Goal: Task Accomplishment & Management: Manage account settings

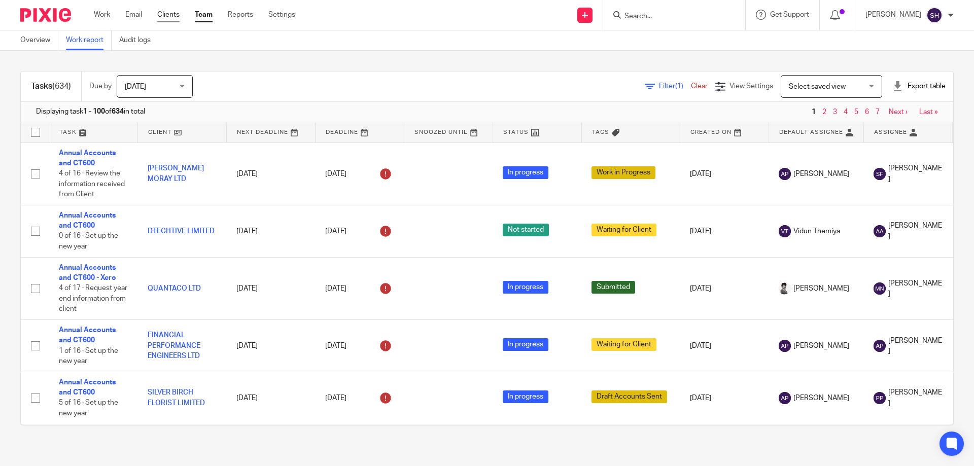
click at [172, 12] on link "Clients" at bounding box center [168, 15] width 22 height 10
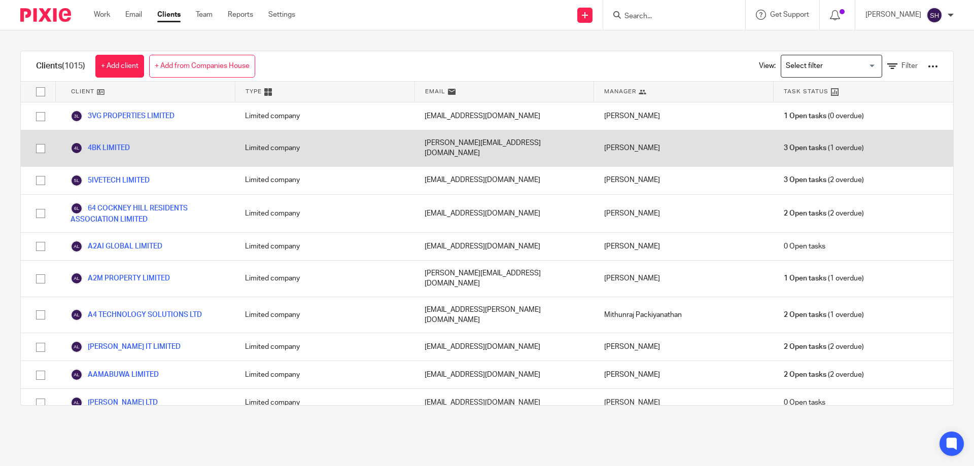
scroll to position [6886, 0]
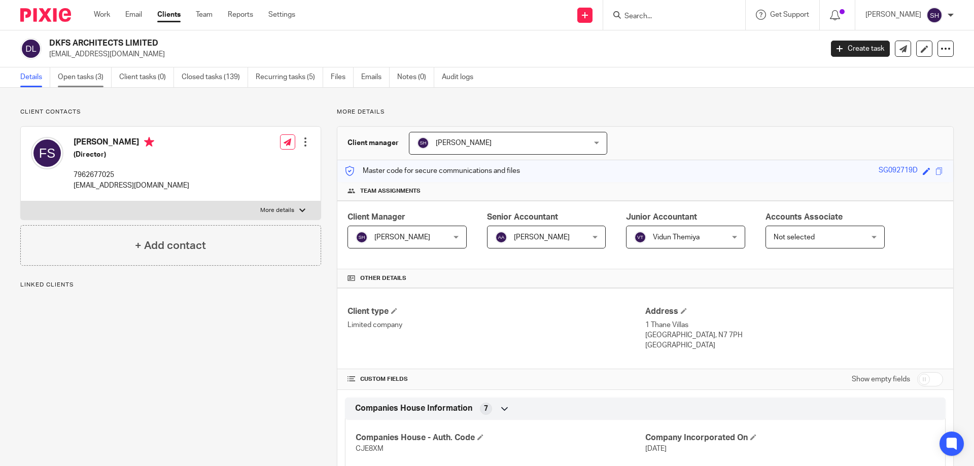
click at [84, 81] on link "Open tasks (3)" at bounding box center [85, 77] width 54 height 20
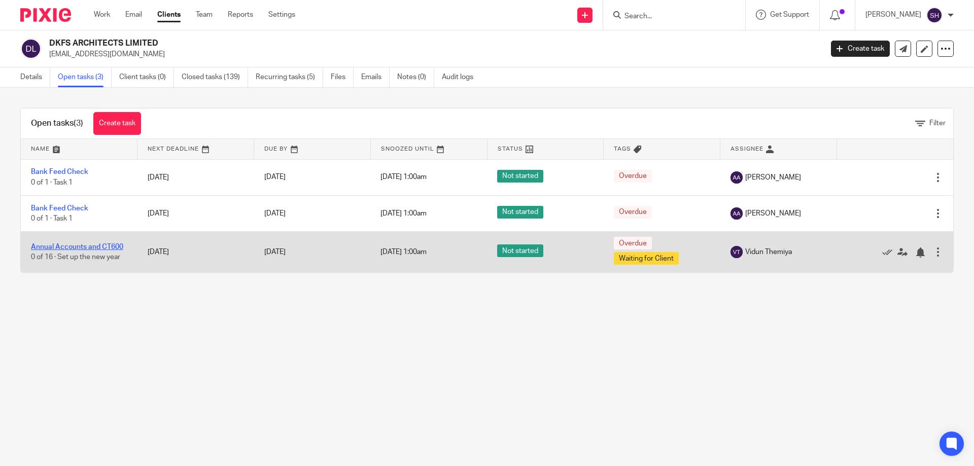
click at [88, 244] on link "Annual Accounts and CT600" at bounding box center [77, 247] width 92 height 7
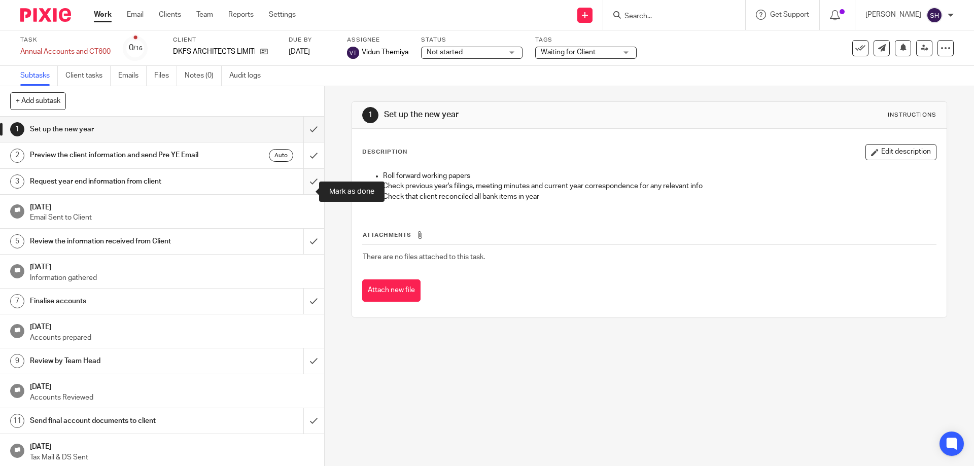
click at [310, 194] on input "submit" at bounding box center [162, 181] width 324 height 25
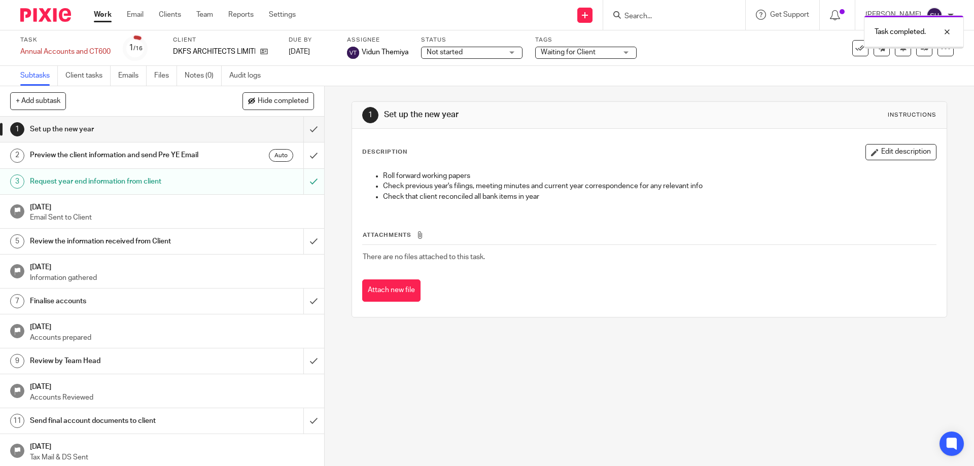
click at [308, 228] on link "4 Dec 2024 Email Sent to Client" at bounding box center [162, 211] width 324 height 33
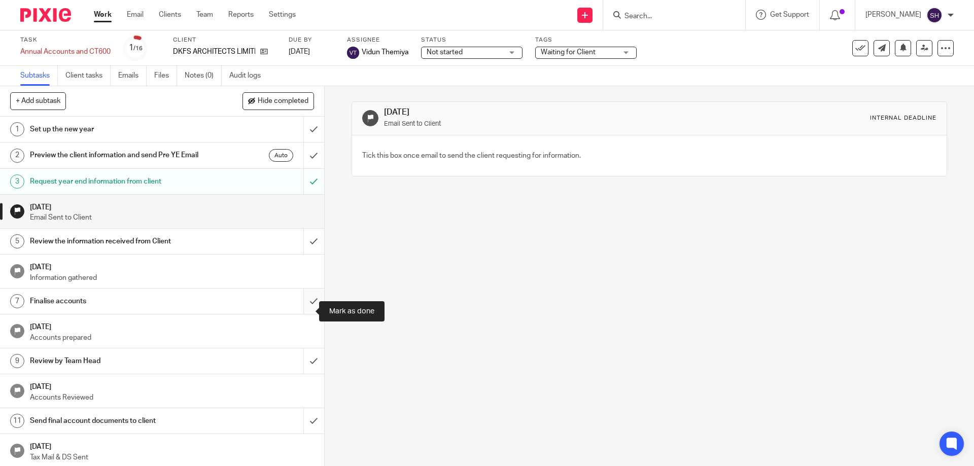
click at [301, 306] on input "submit" at bounding box center [162, 301] width 324 height 25
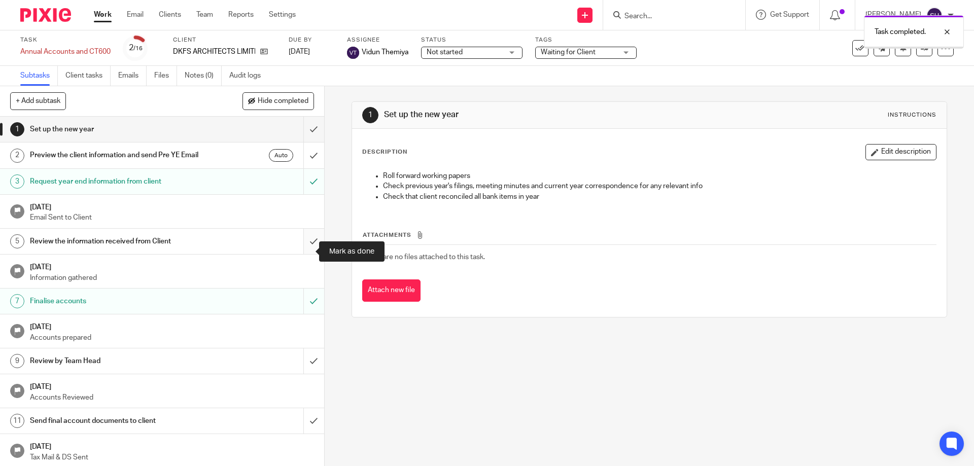
click at [304, 254] on input "submit" at bounding box center [162, 241] width 324 height 25
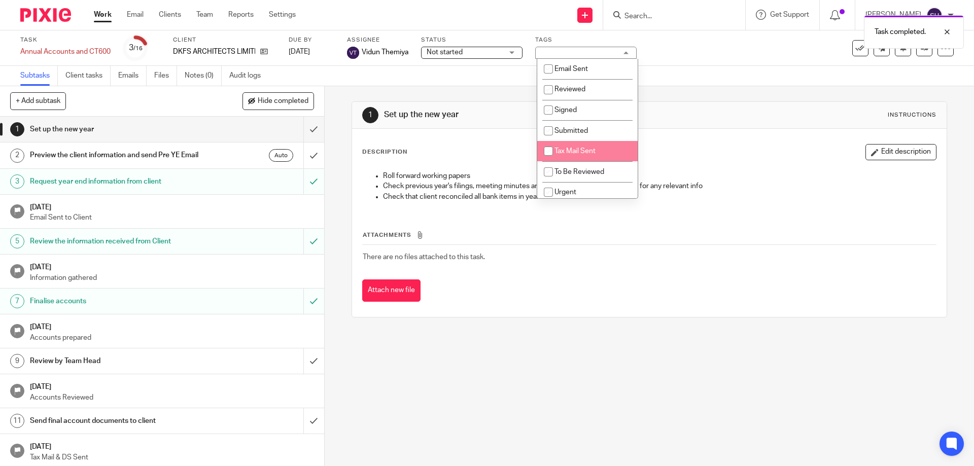
click at [576, 147] on li "Tax Mail Sent" at bounding box center [587, 151] width 100 height 21
checkbox input "true"
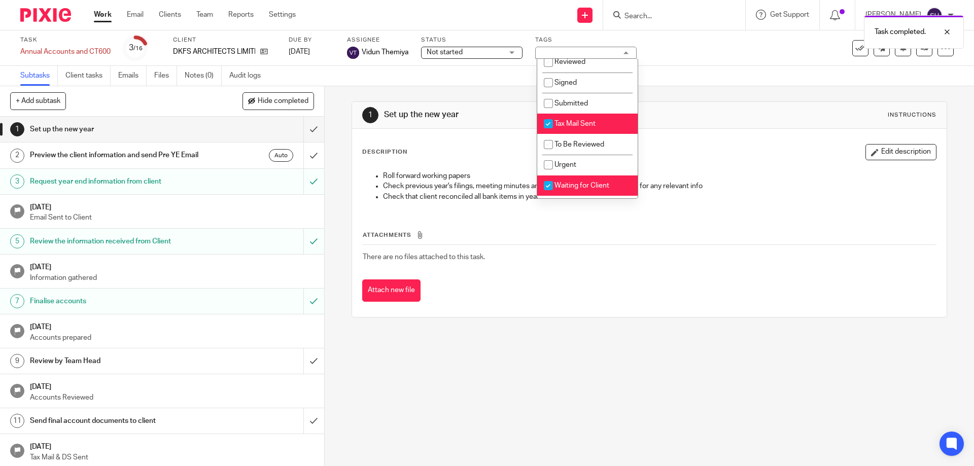
scroll to position [66, 0]
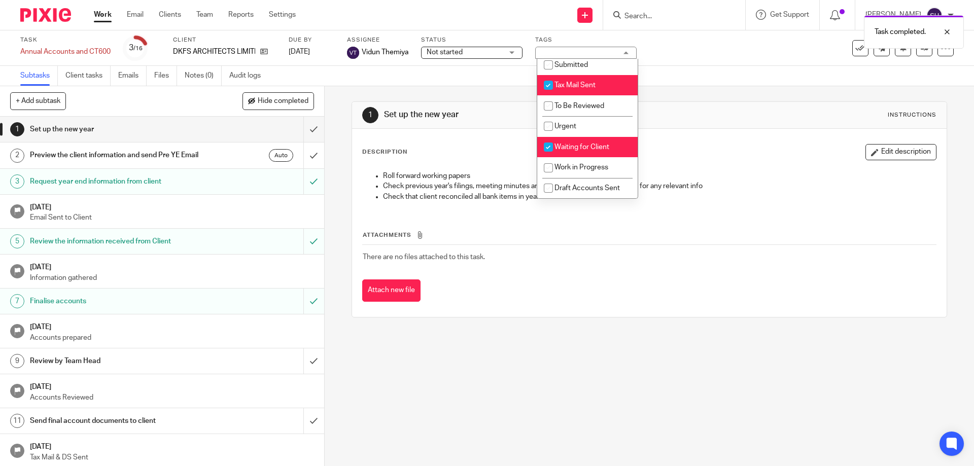
click at [583, 151] on li "Waiting for Client" at bounding box center [587, 147] width 100 height 21
checkbox input "false"
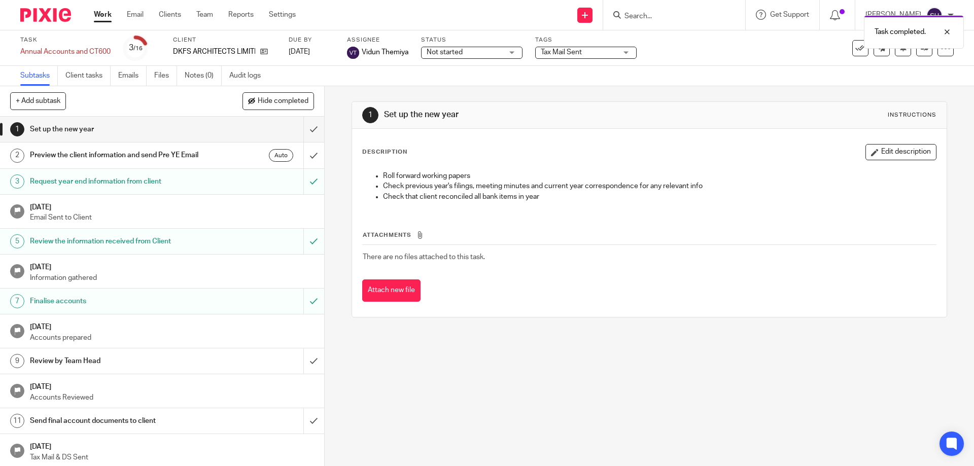
click at [744, 85] on div "Subtasks Client tasks Emails Files Notes (0) Audit logs" at bounding box center [487, 76] width 974 height 20
